Goal: Information Seeking & Learning: Learn about a topic

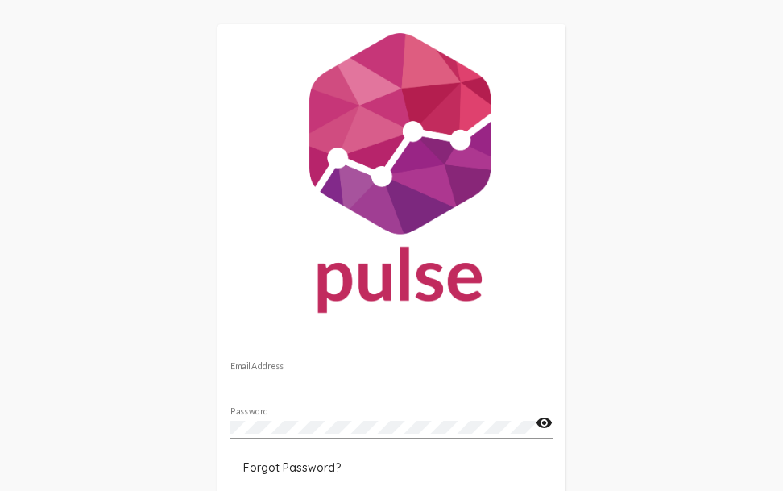
scroll to position [97, 0]
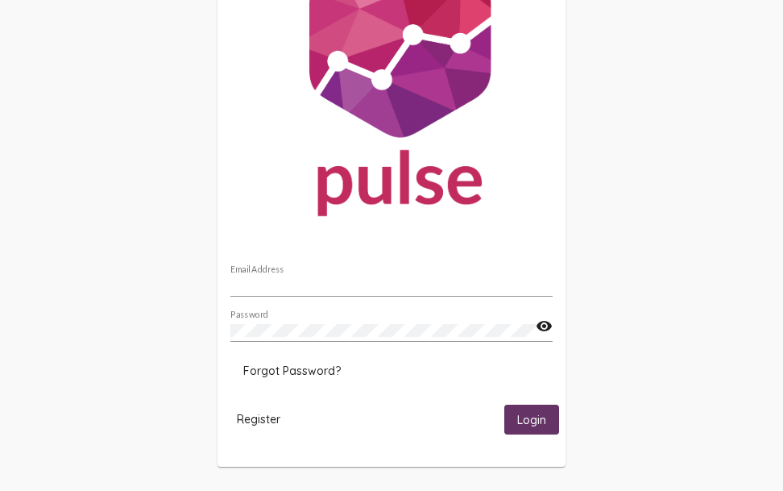
type input "[EMAIL_ADDRESS][DOMAIN_NAME]"
click at [545, 430] on button "Login" at bounding box center [532, 420] width 55 height 30
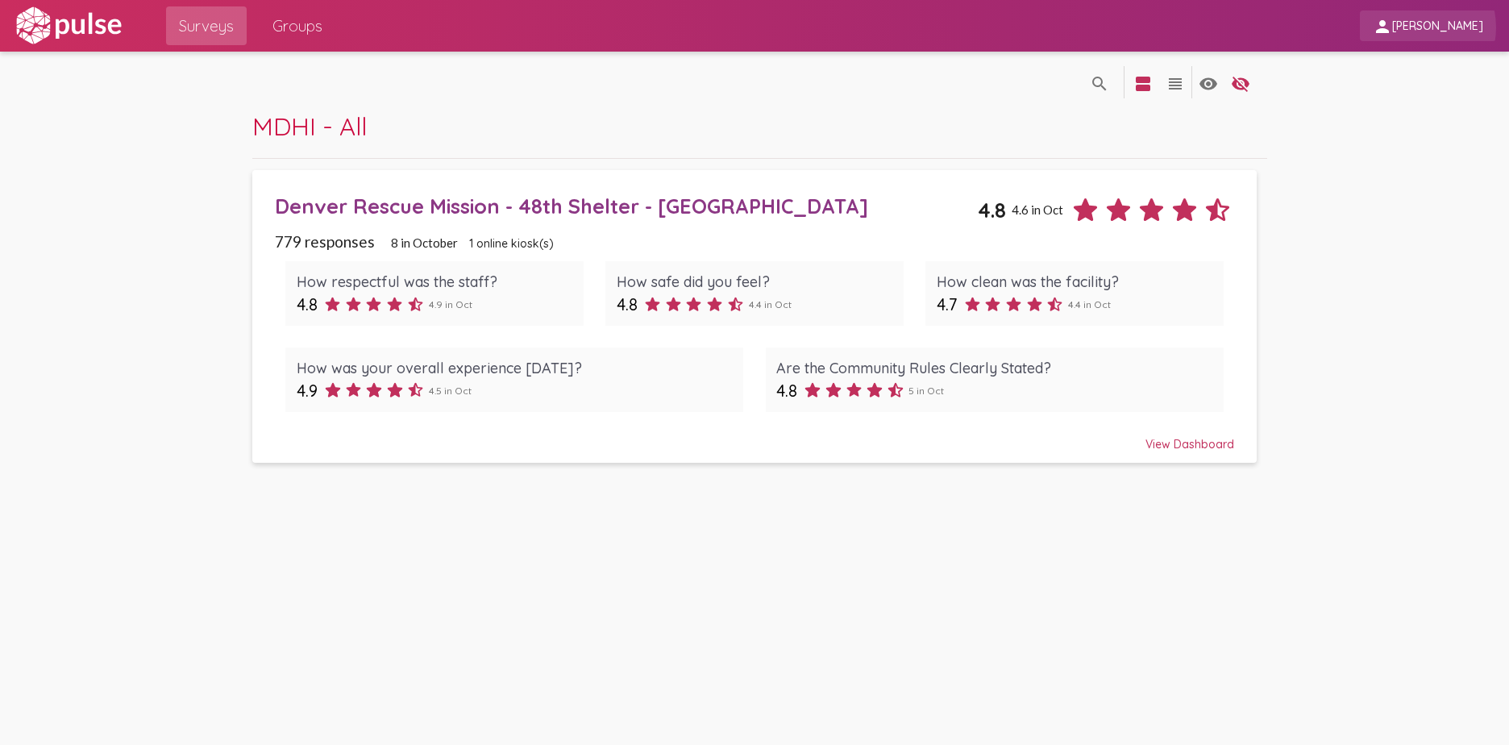
click at [783, 27] on span "[PERSON_NAME]" at bounding box center [1437, 26] width 91 height 15
click at [783, 27] on div at bounding box center [754, 372] width 1509 height 745
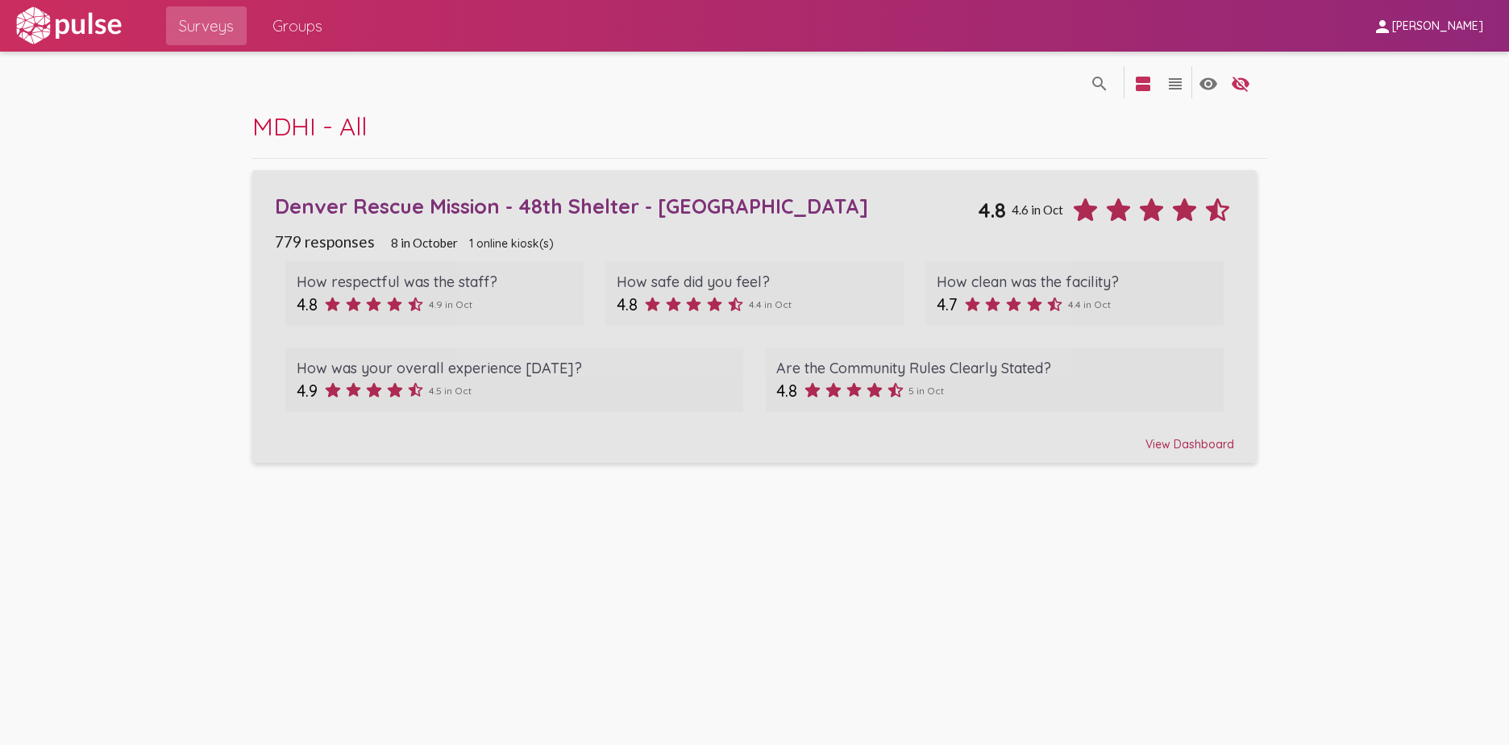
click at [549, 202] on div "Denver Rescue Mission - 48th Shelter - [GEOGRAPHIC_DATA]" at bounding box center [627, 205] width 704 height 25
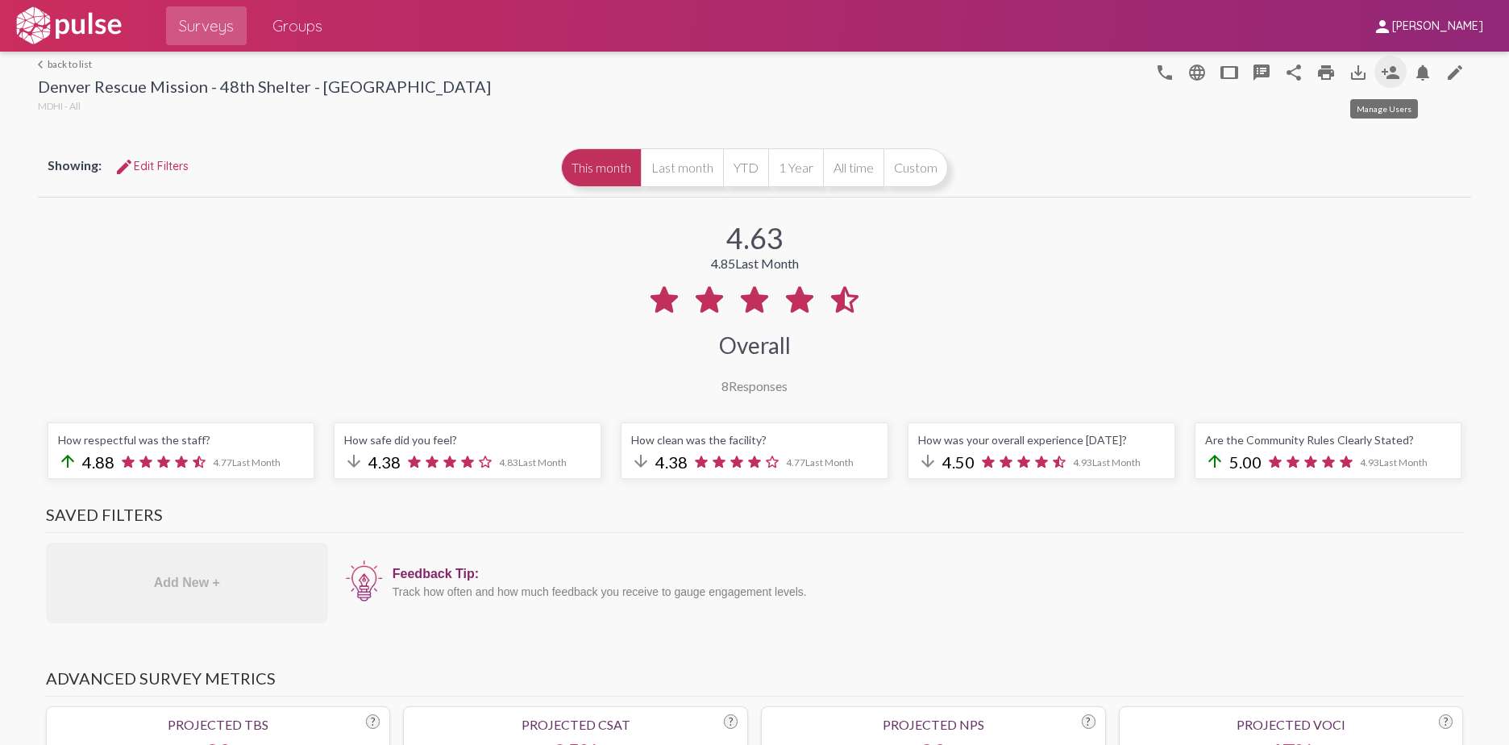
click at [783, 73] on mat-icon "person_add" at bounding box center [1390, 72] width 19 height 19
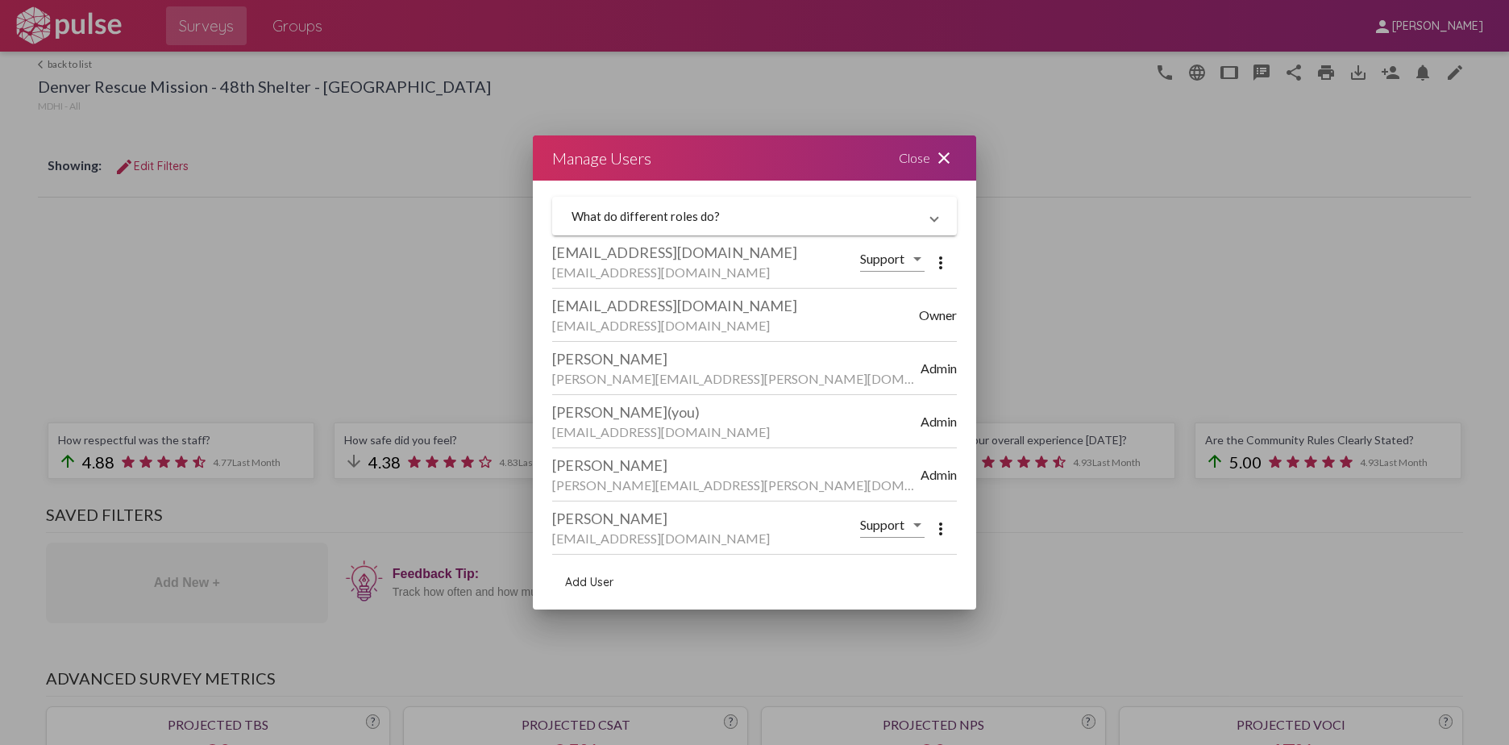
click at [783, 490] on div "Support" at bounding box center [892, 519] width 64 height 36
click at [783, 490] on span "Support" at bounding box center [895, 524] width 70 height 39
click at [783, 152] on mat-icon "close" at bounding box center [943, 157] width 19 height 19
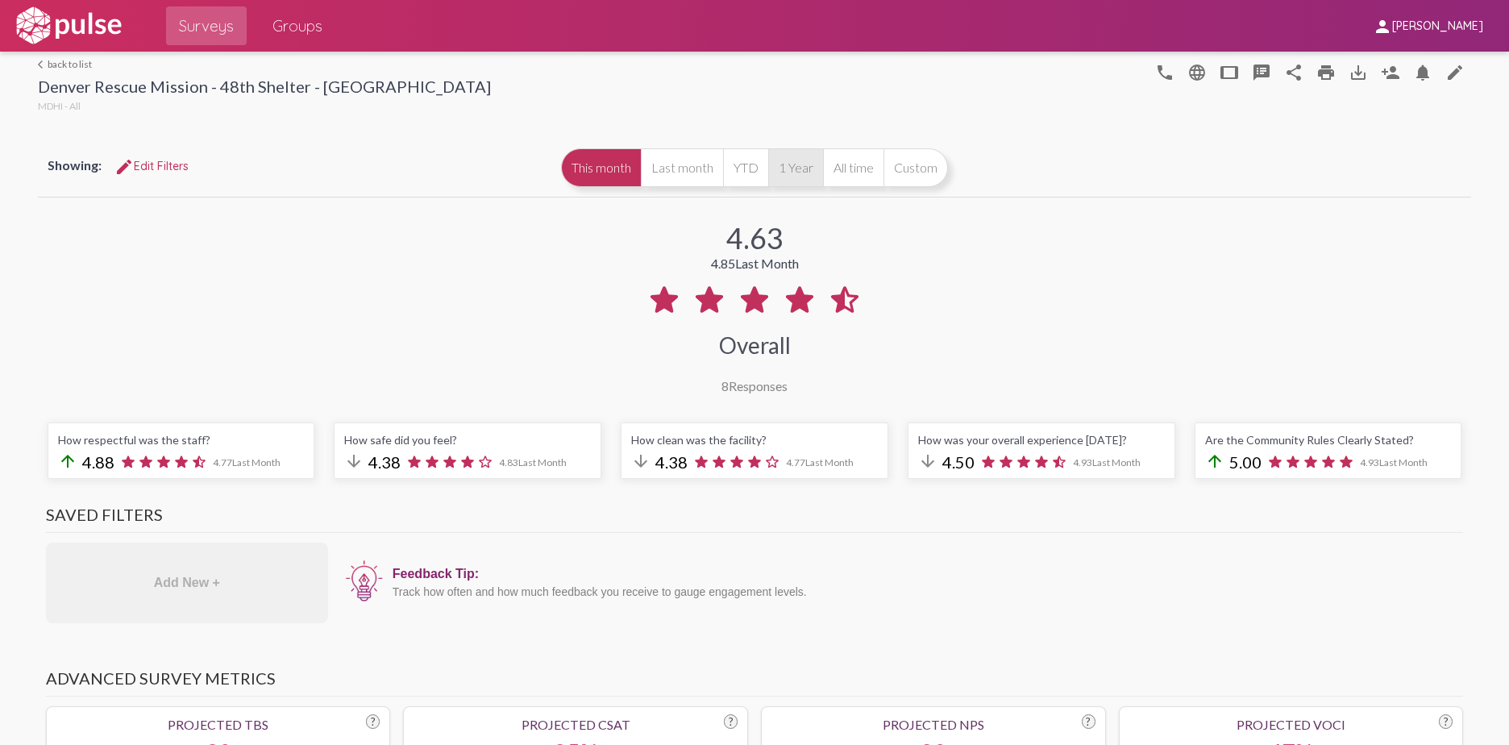
click at [783, 174] on button "1 Year" at bounding box center [795, 167] width 55 height 39
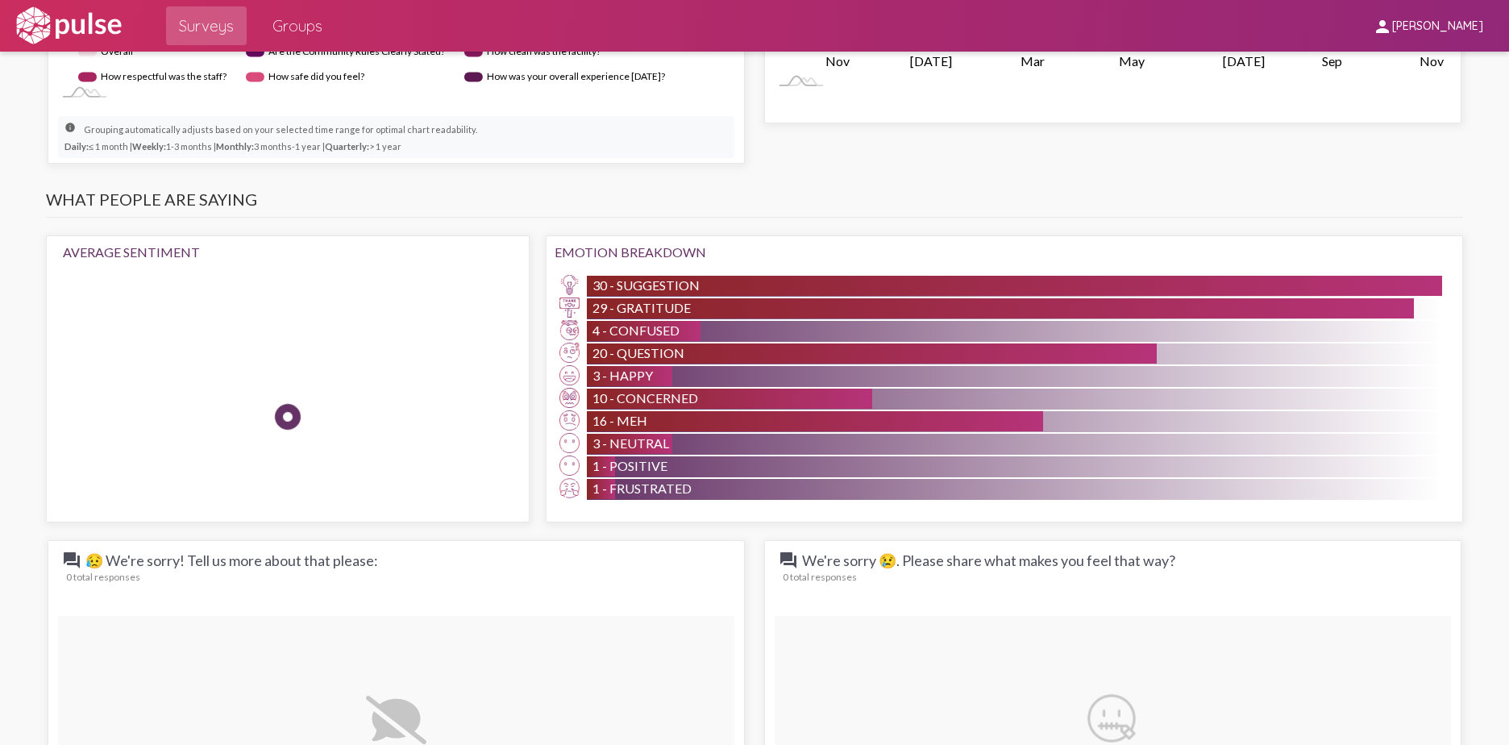
scroll to position [1223, 0]
click at [783, 468] on div "1 - Positive" at bounding box center [1014, 465] width 855 height 21
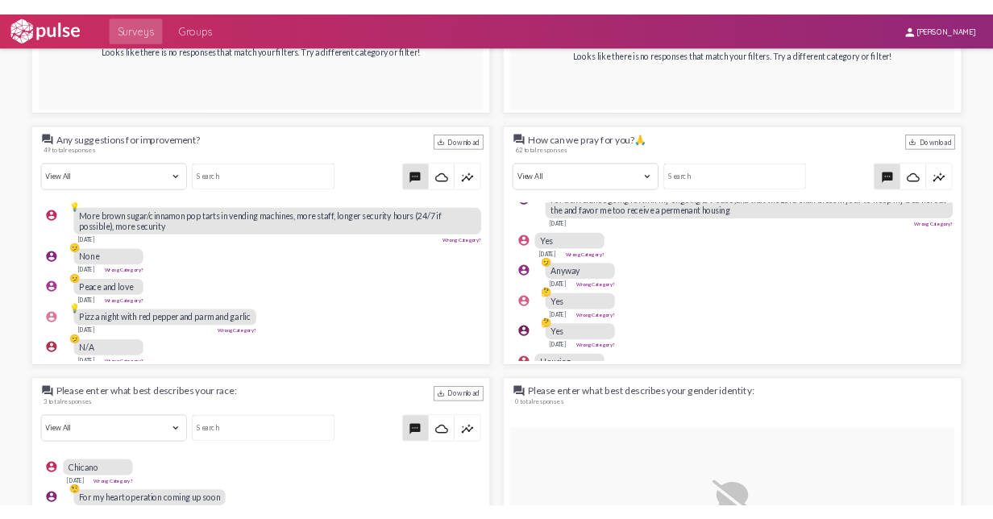
scroll to position [1267, 0]
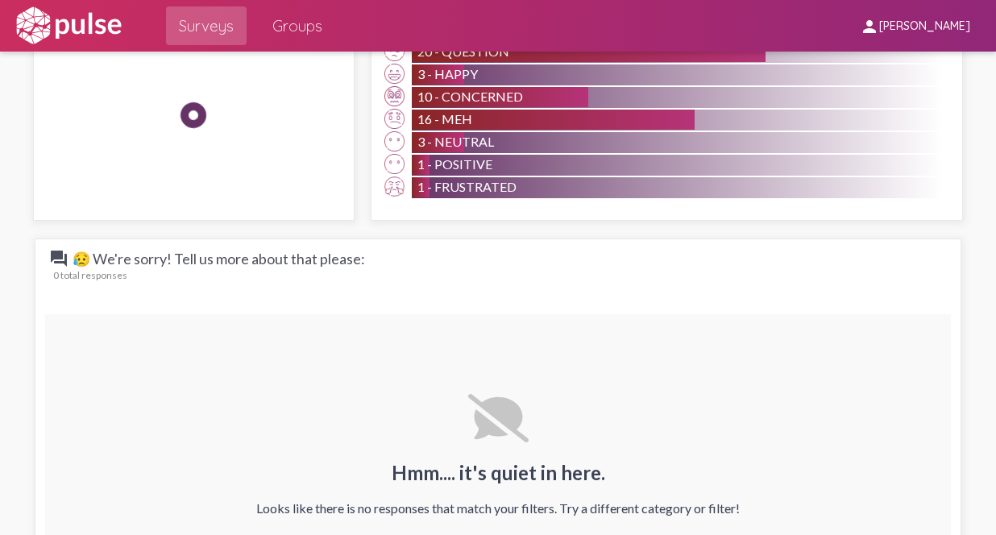
click at [783, 448] on div "Hmm.... it's quiet in here. Looks like there is no responses that match your fi…" at bounding box center [498, 454] width 906 height 281
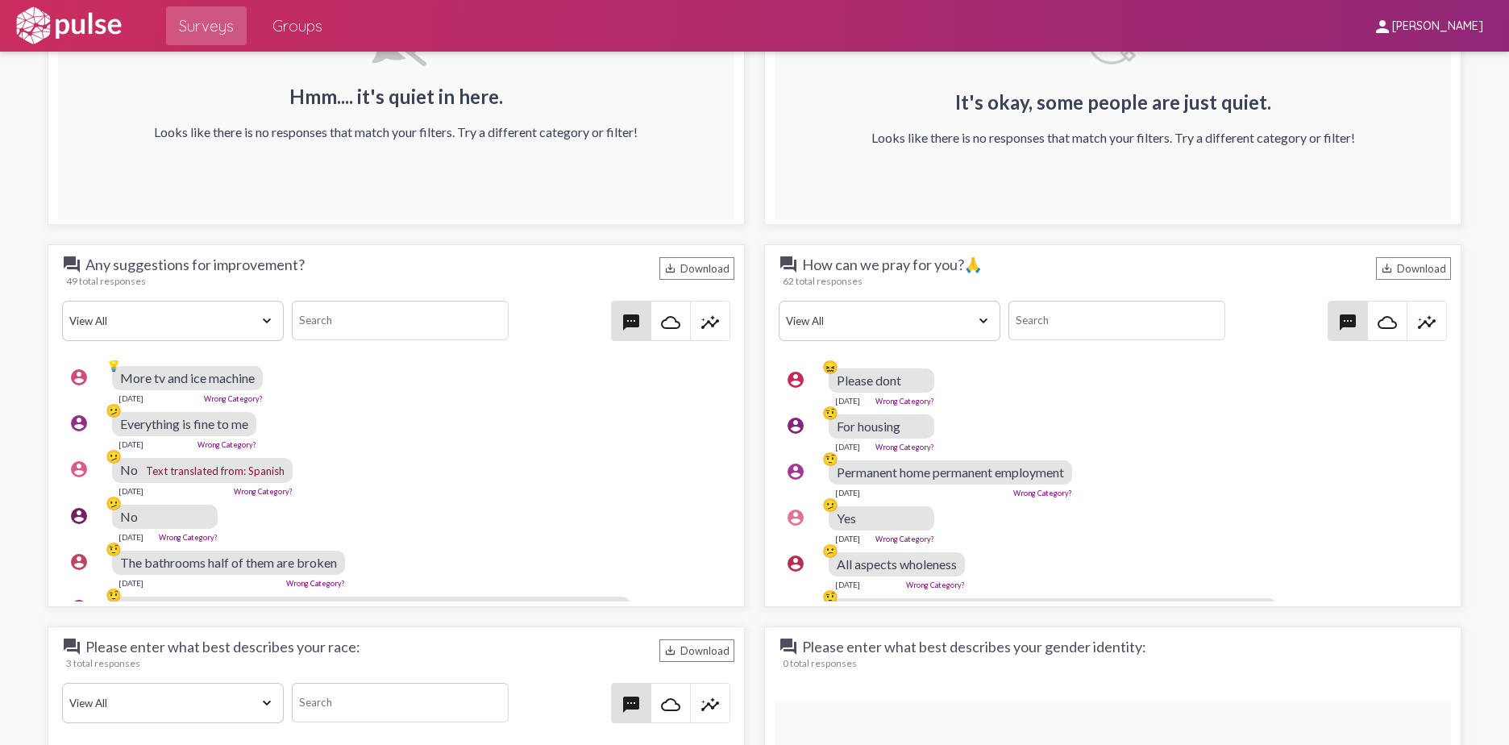
scroll to position [1897, 0]
click at [239, 322] on select "View All Positive Neutral Negative Happy Meh Suggestions Angry Disgust Sadness …" at bounding box center [173, 323] width 222 height 40
click at [62, 303] on select "View All Positive Neutral Negative Happy Meh Suggestions Angry Disgust Sadness …" at bounding box center [173, 323] width 222 height 40
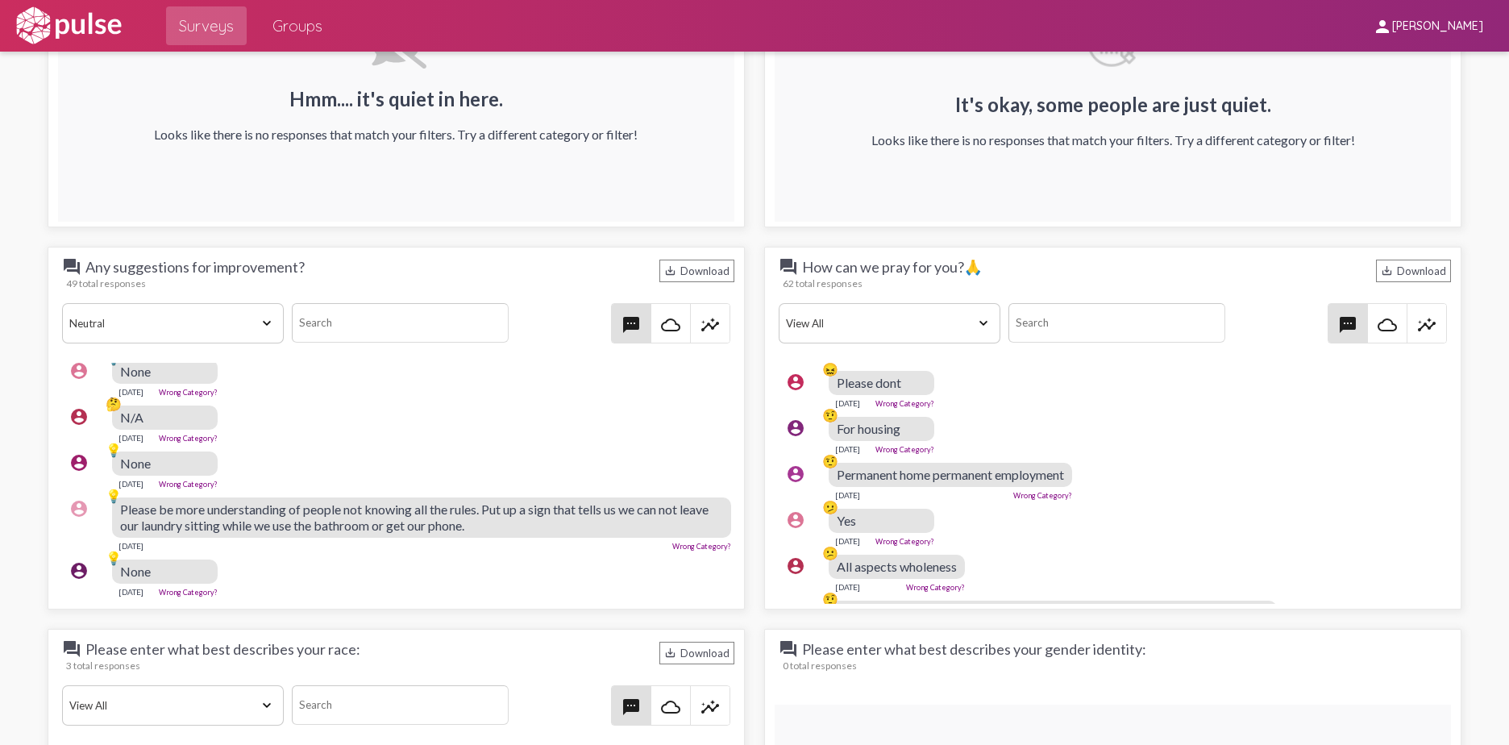
click at [254, 312] on select "View All Positive Neutral Negative Happy Meh Suggestions Angry Disgust Sadness …" at bounding box center [173, 323] width 222 height 40
click at [62, 303] on select "View All Positive Neutral Negative Happy Meh Suggestions Angry Disgust Sadness …" at bounding box center [173, 323] width 222 height 40
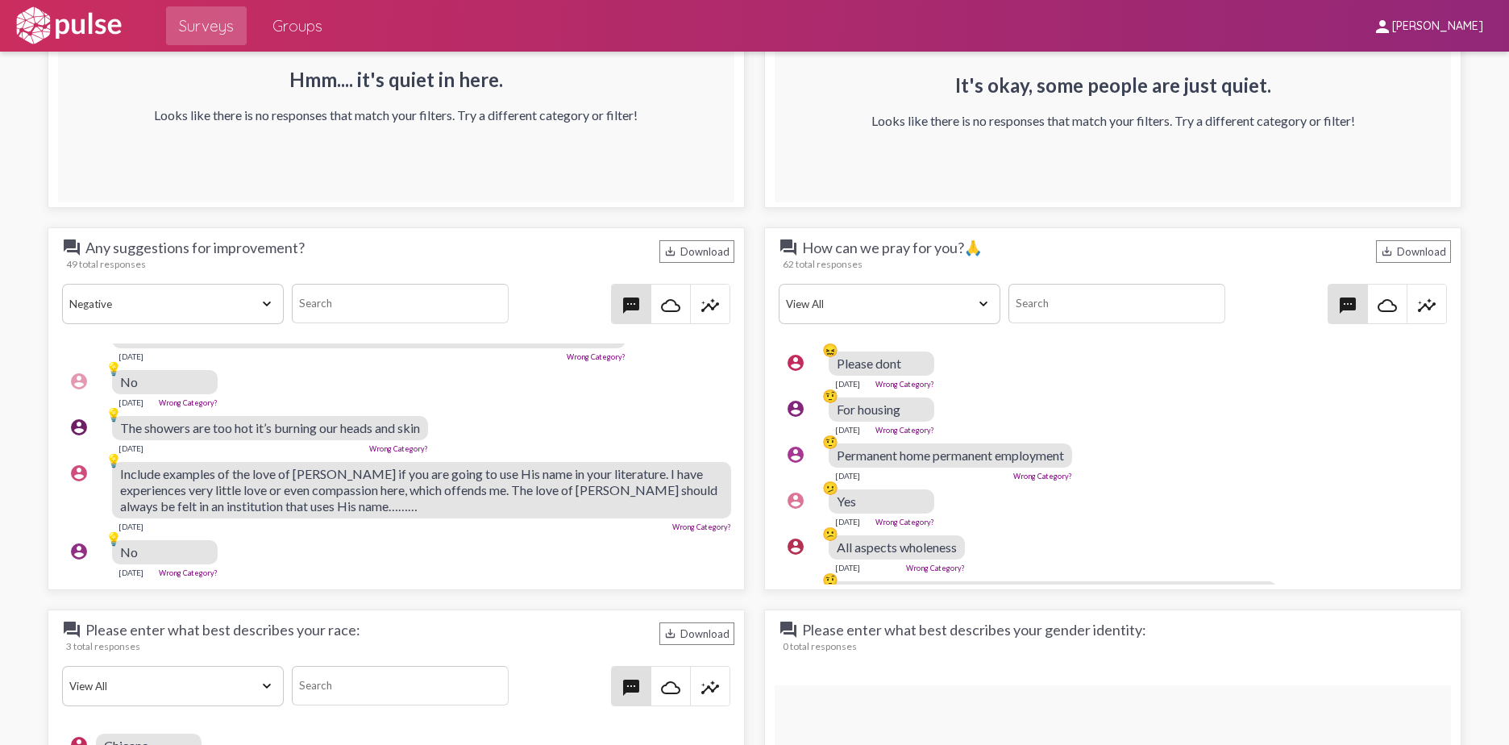
scroll to position [1917, 0]
click at [237, 293] on select "View All Positive Neutral Negative Happy Meh Suggestions Angry Disgust Sadness …" at bounding box center [173, 303] width 222 height 40
click at [62, 283] on select "View All Positive Neutral Negative Happy Meh Suggestions Angry Disgust Sadness …" at bounding box center [173, 303] width 222 height 40
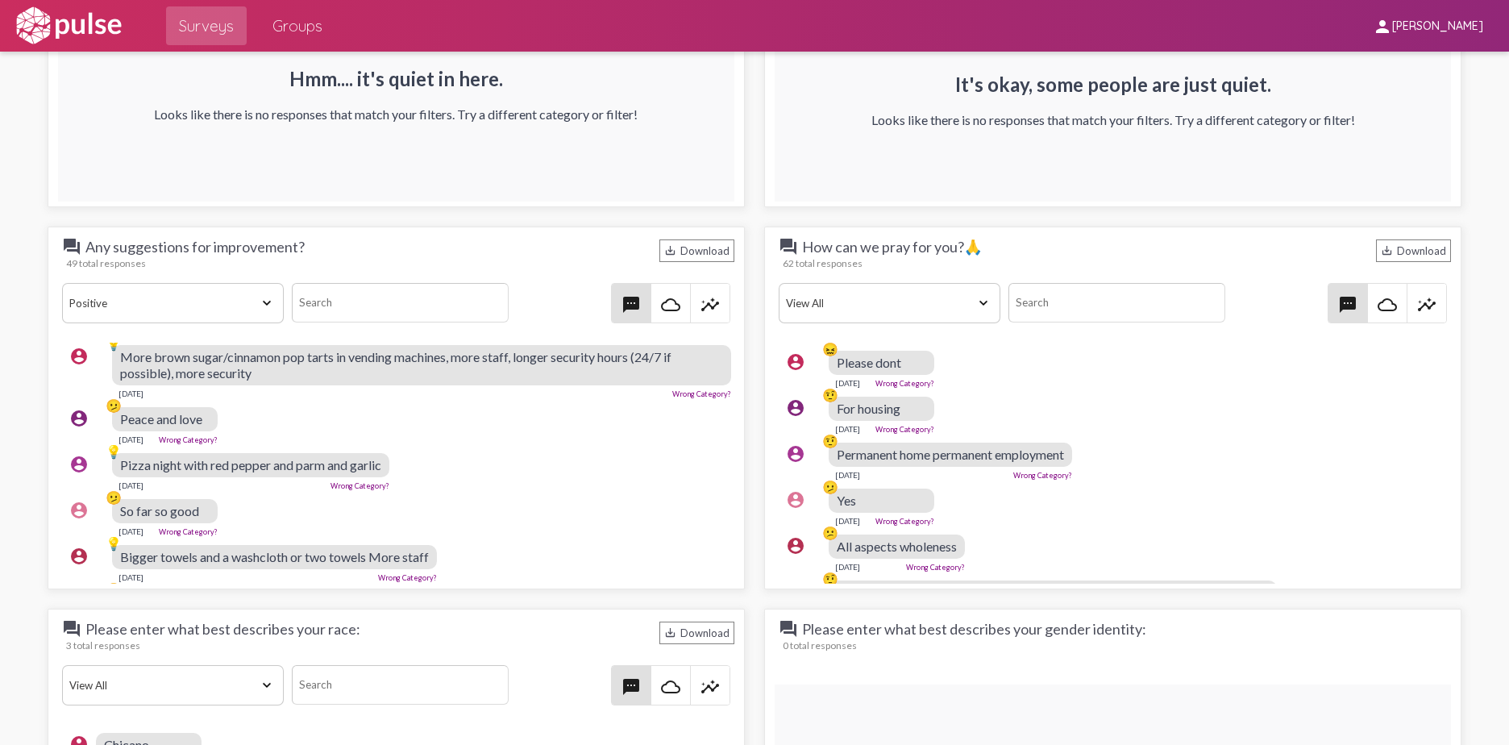
scroll to position [0, 0]
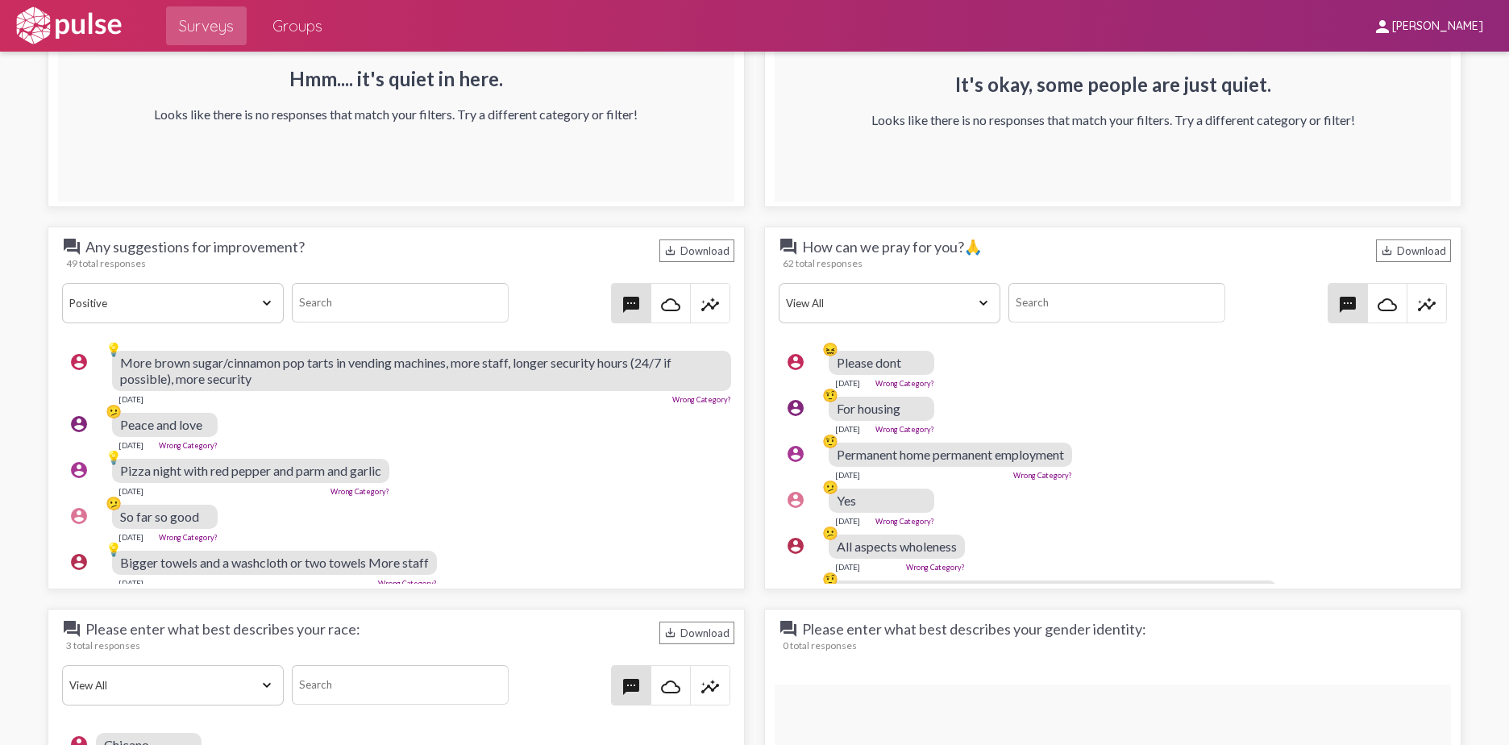
click at [783, 309] on select "View All Positive Neutral Negative Happy Meh Suggestions Angry Disgust Sadness …" at bounding box center [890, 303] width 222 height 40
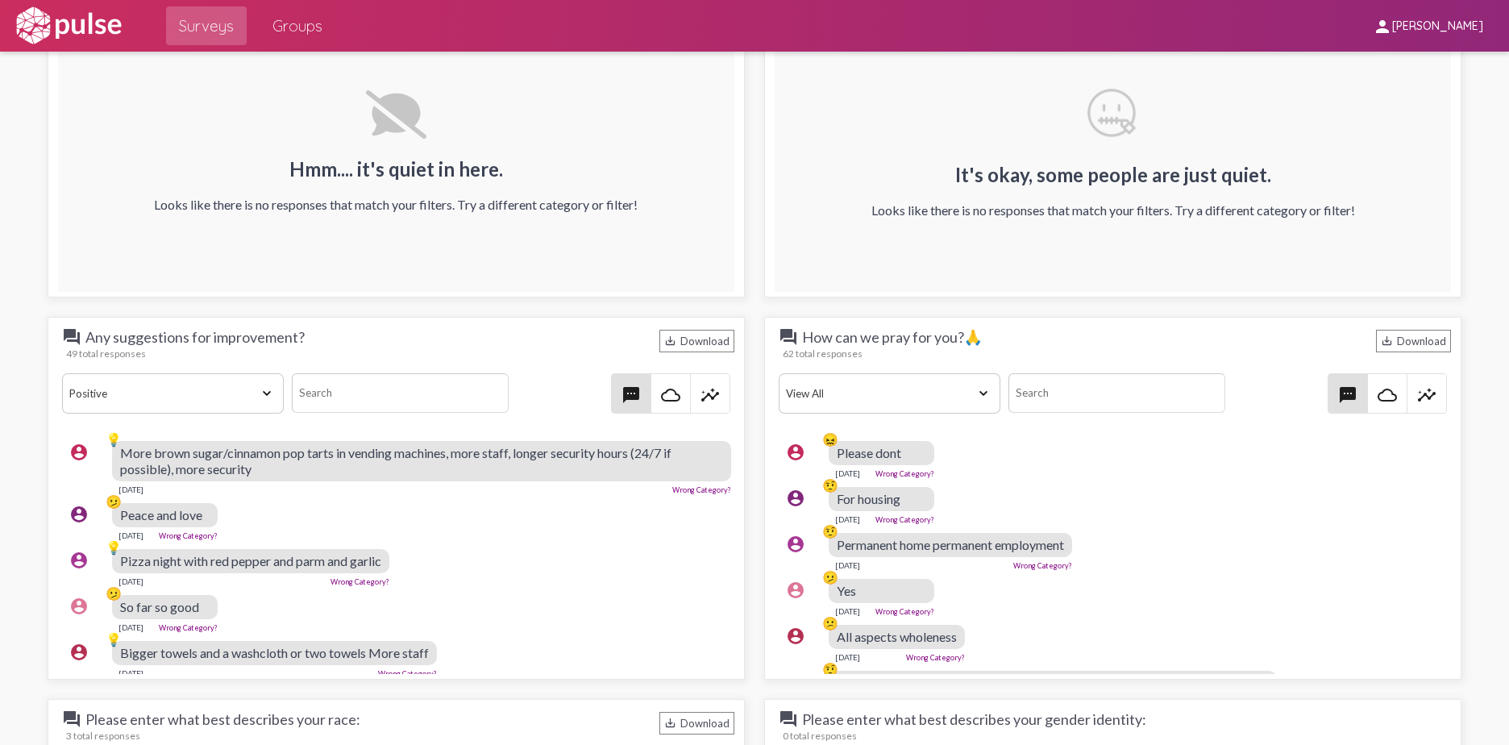
click at [272, 400] on select "View All Positive Neutral Negative Happy Meh Suggestions Angry Disgust Sadness …" at bounding box center [173, 393] width 222 height 40
select select "All"
click at [62, 373] on select "View All Positive Neutral Negative Happy Meh Suggestions Angry Disgust Sadness …" at bounding box center [173, 393] width 222 height 40
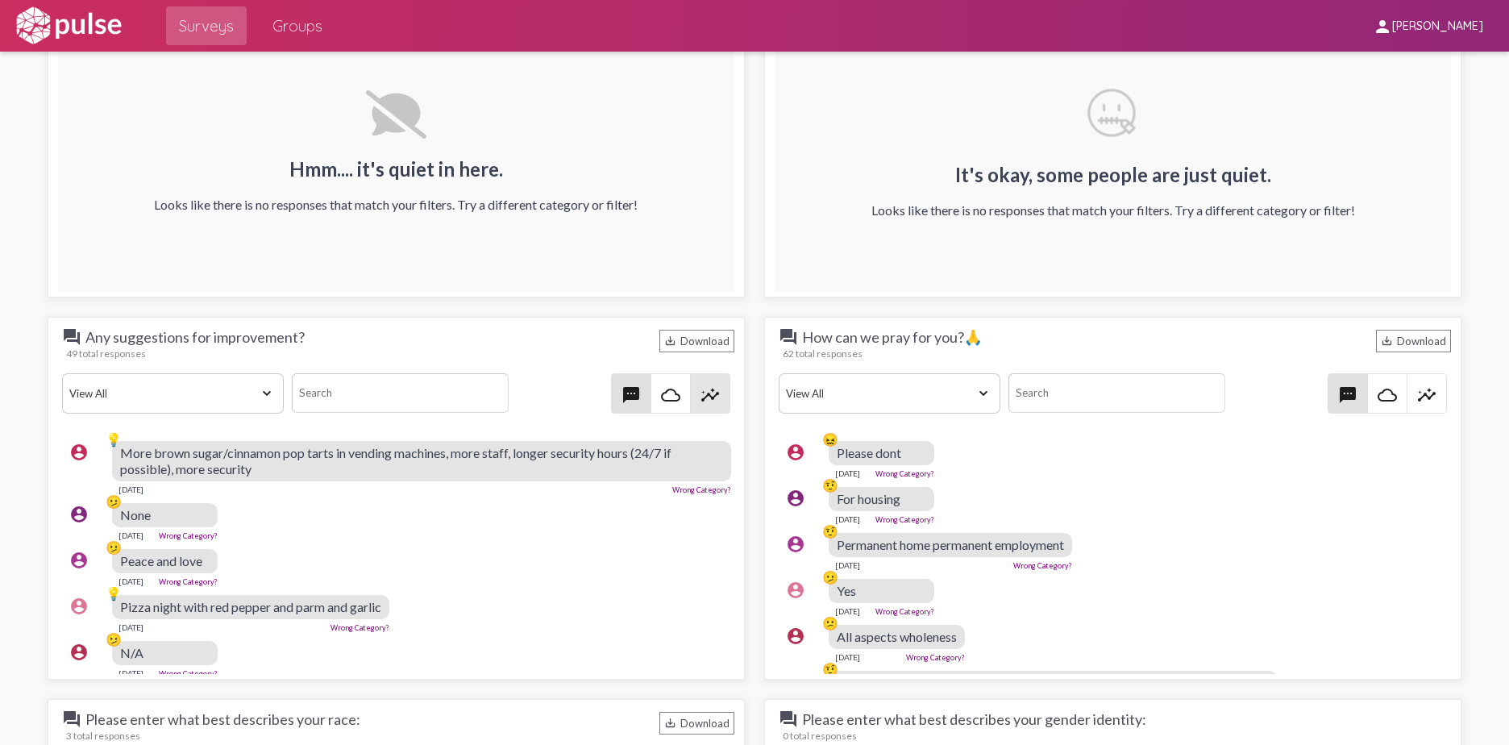
click at [708, 397] on mat-icon "insights" at bounding box center [709, 394] width 19 height 19
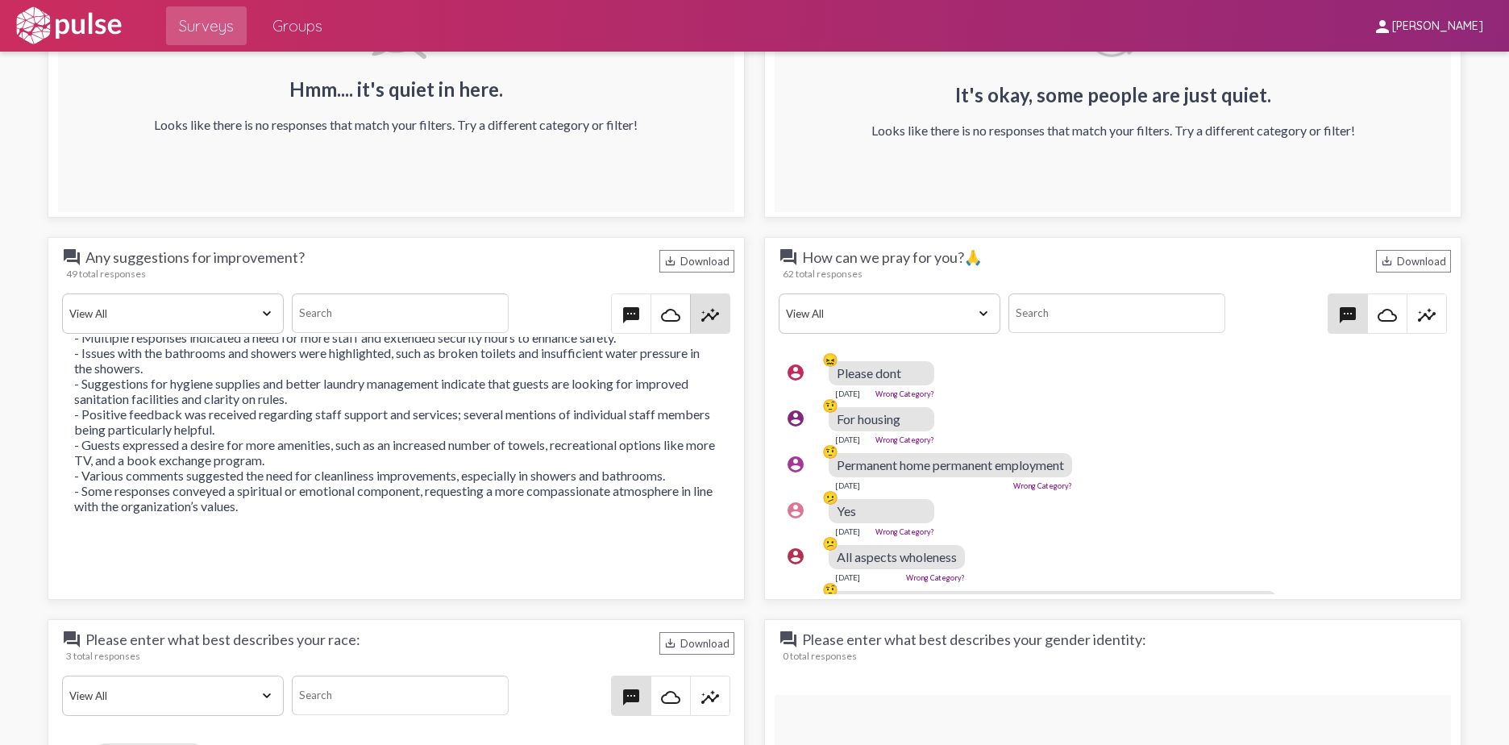
scroll to position [1908, 0]
click at [711, 322] on mat-icon "insights" at bounding box center [709, 314] width 19 height 19
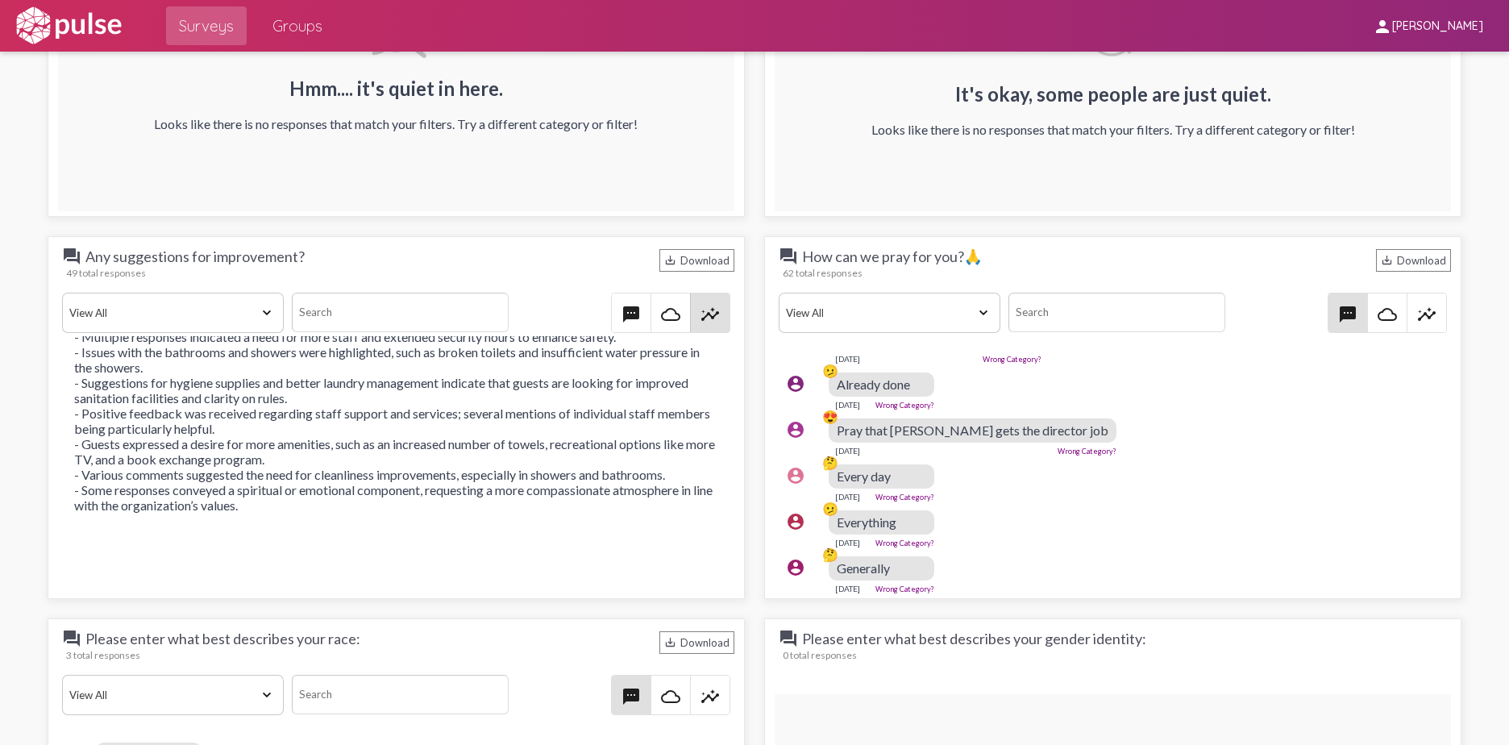
scroll to position [1887, 0]
click at [783, 438] on div "Pray that [PERSON_NAME] gets the director job" at bounding box center [973, 431] width 288 height 24
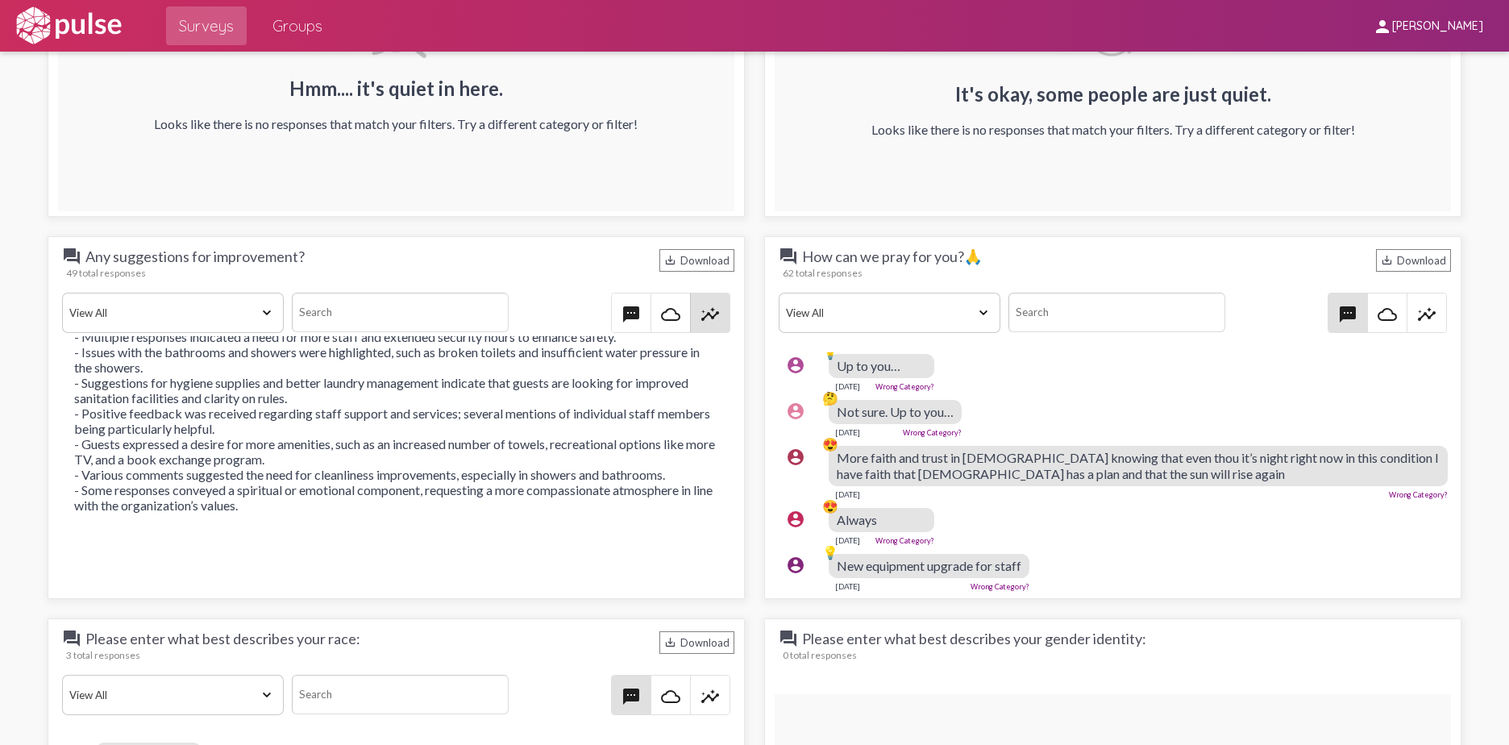
scroll to position [2658, 0]
